Goal: Task Accomplishment & Management: Use online tool/utility

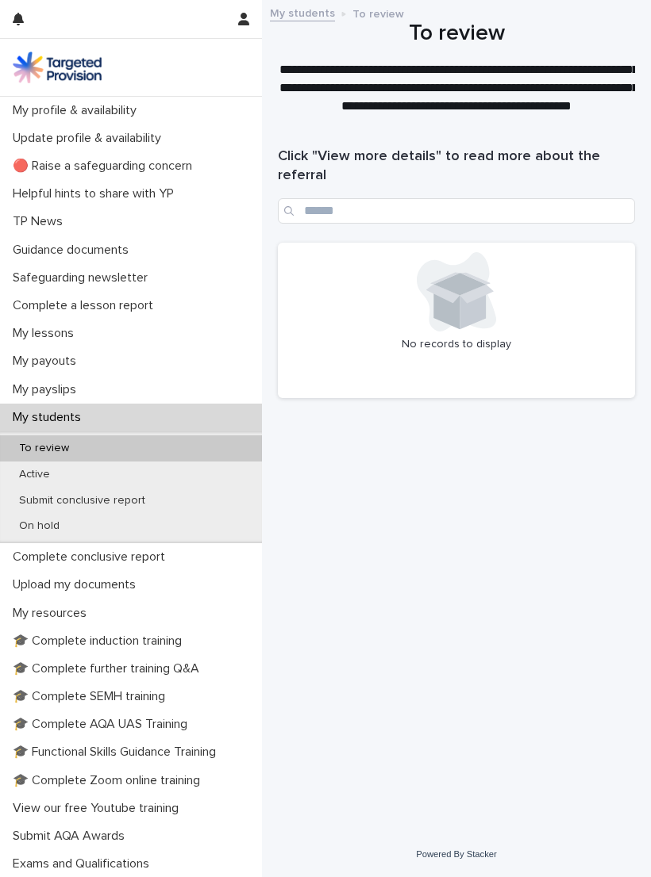
click at [221, 474] on div "Active" at bounding box center [131, 475] width 262 height 26
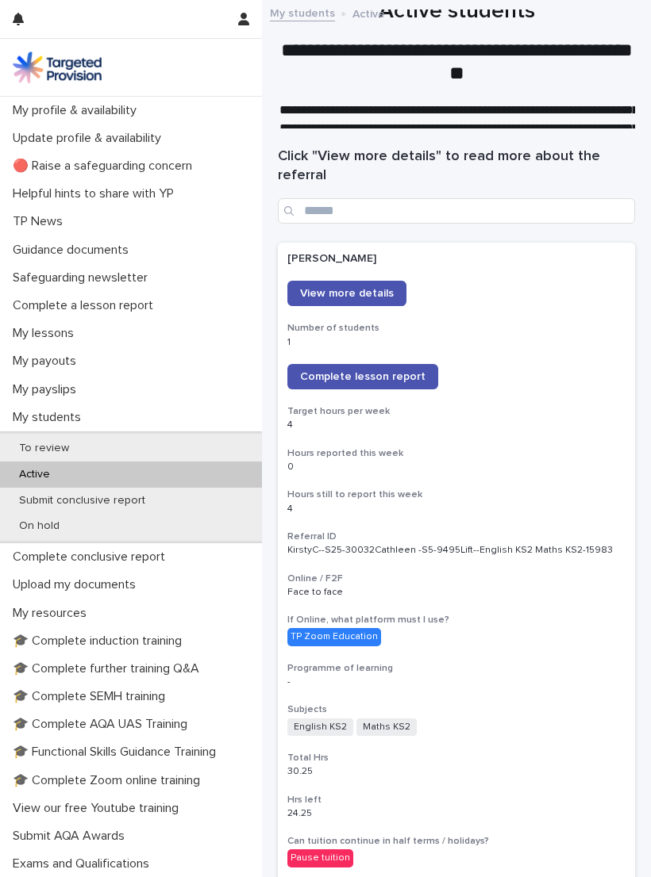
click at [354, 293] on span "View more details" at bounding box center [347, 293] width 94 height 11
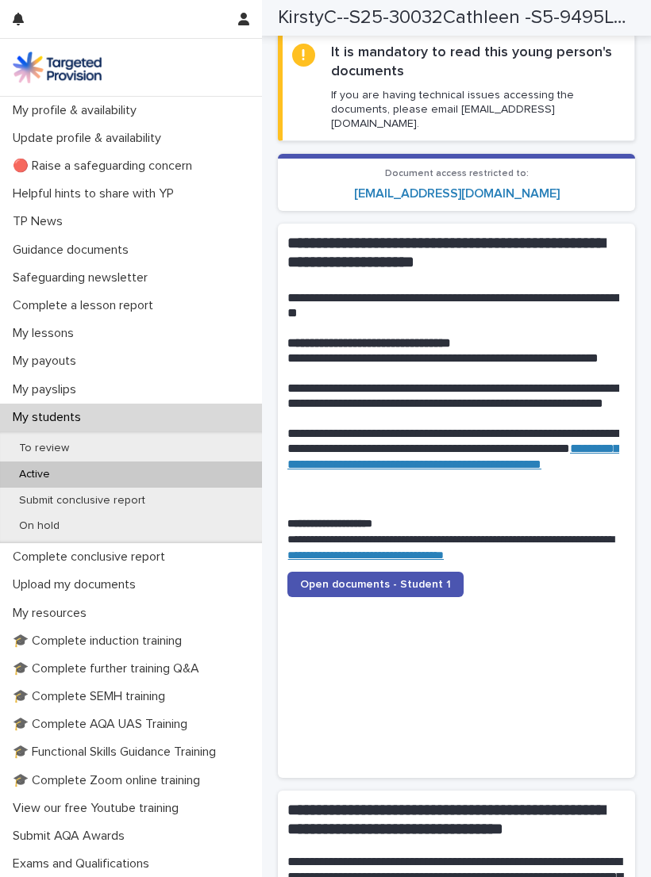
scroll to position [1585, 0]
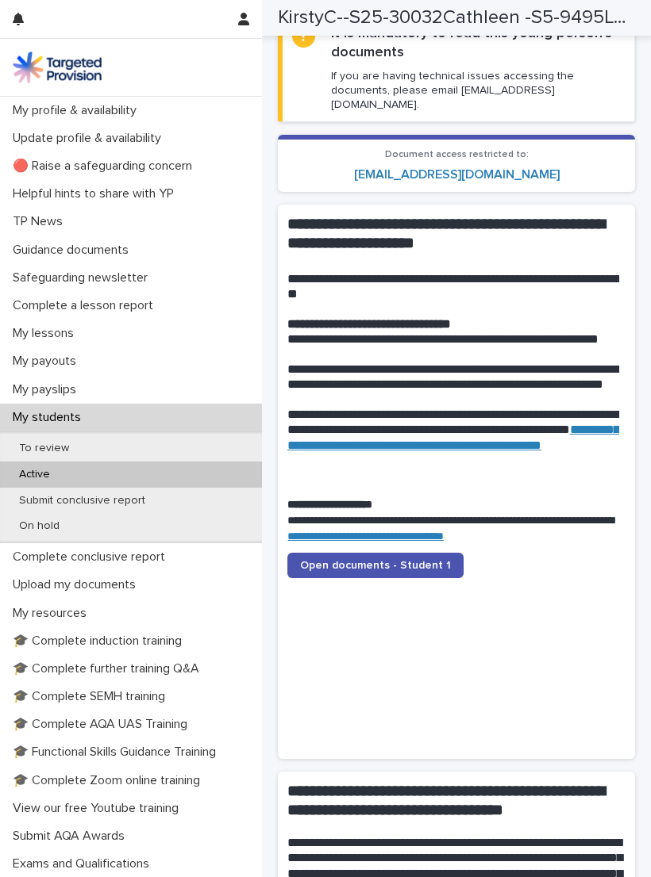
click at [401, 560] on span "Open documents - Student 1" at bounding box center [375, 565] width 151 height 11
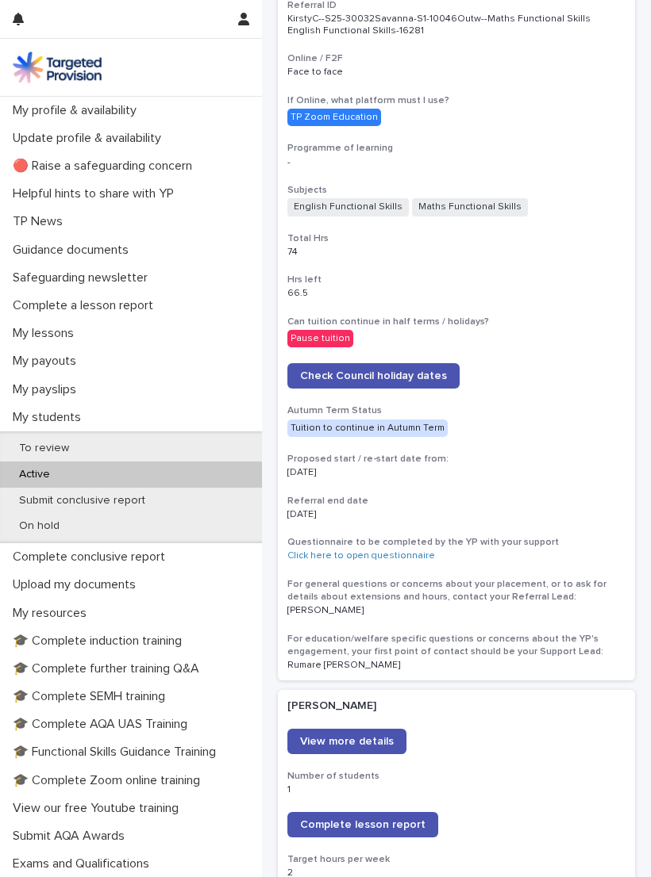
scroll to position [1500, 0]
